Goal: Information Seeking & Learning: Learn about a topic

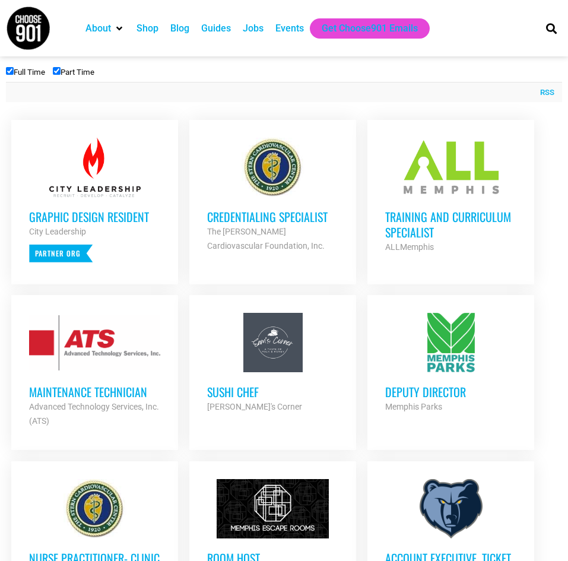
scroll to position [462, 0]
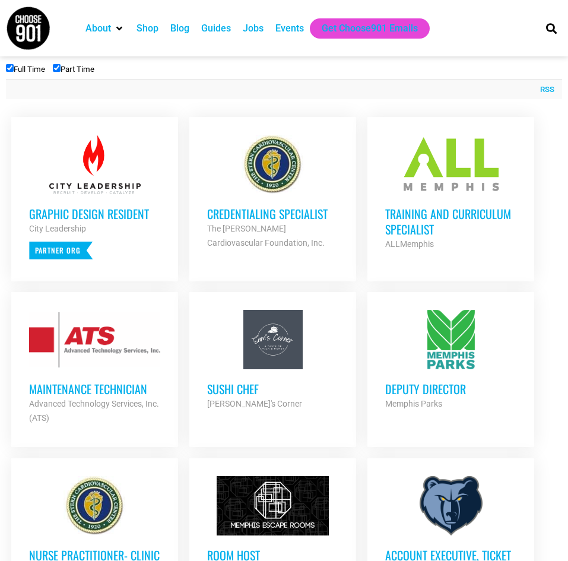
click at [117, 216] on h3 "Graphic Design Resident" at bounding box center [94, 213] width 131 height 15
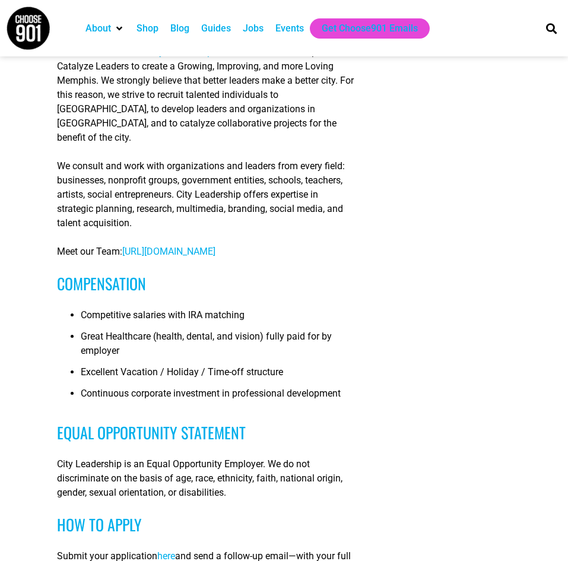
scroll to position [967, 0]
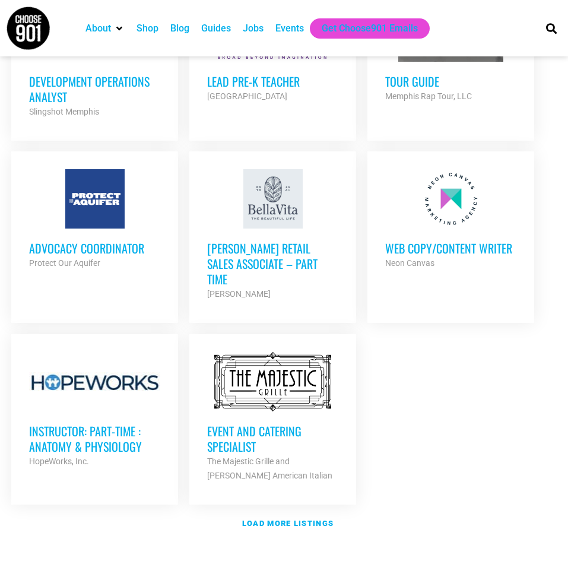
scroll to position [1287, 0]
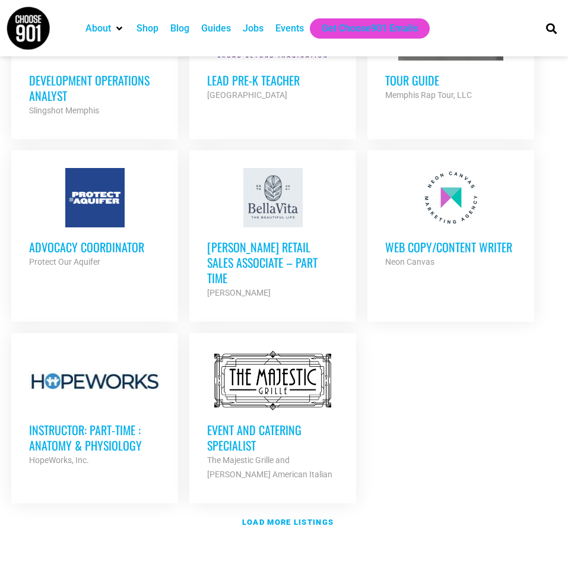
click at [260, 435] on h3 "Event and Catering Specialist" at bounding box center [272, 437] width 131 height 31
click at [273, 519] on strong "Load more listings" at bounding box center [287, 522] width 91 height 9
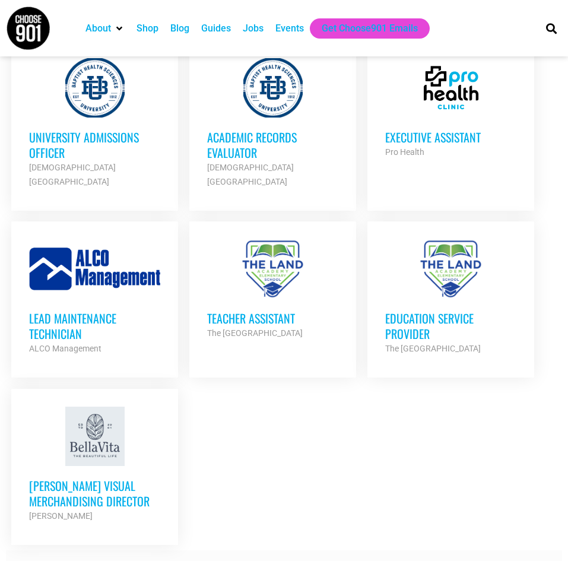
scroll to position [2506, 0]
